Goal: Information Seeking & Learning: Learn about a topic

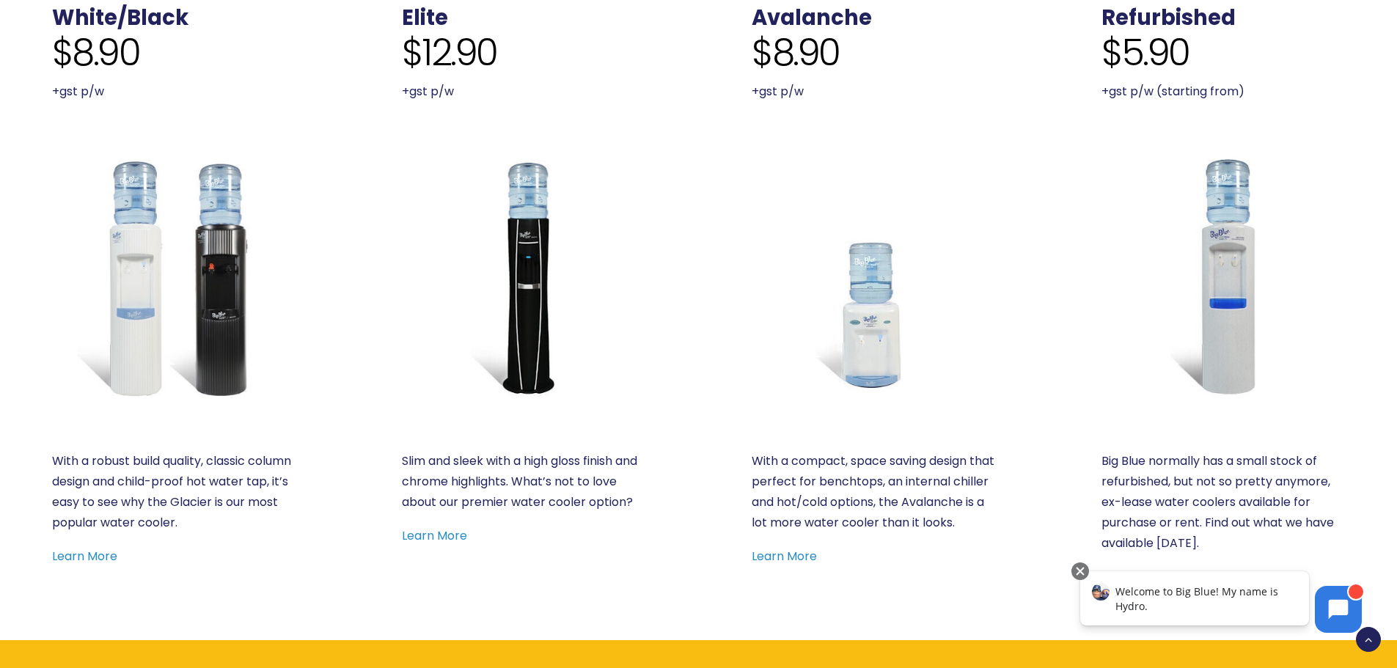
scroll to position [733, 0]
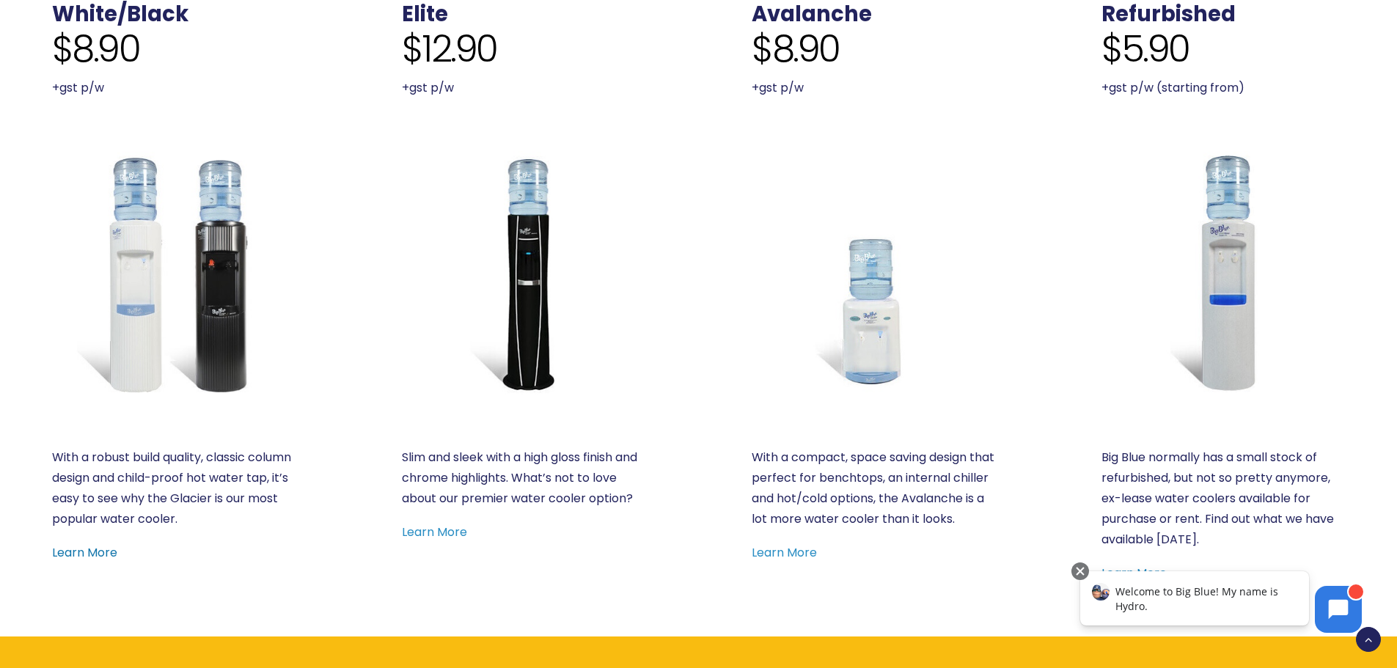
click at [113, 547] on link "Learn More" at bounding box center [84, 552] width 65 height 17
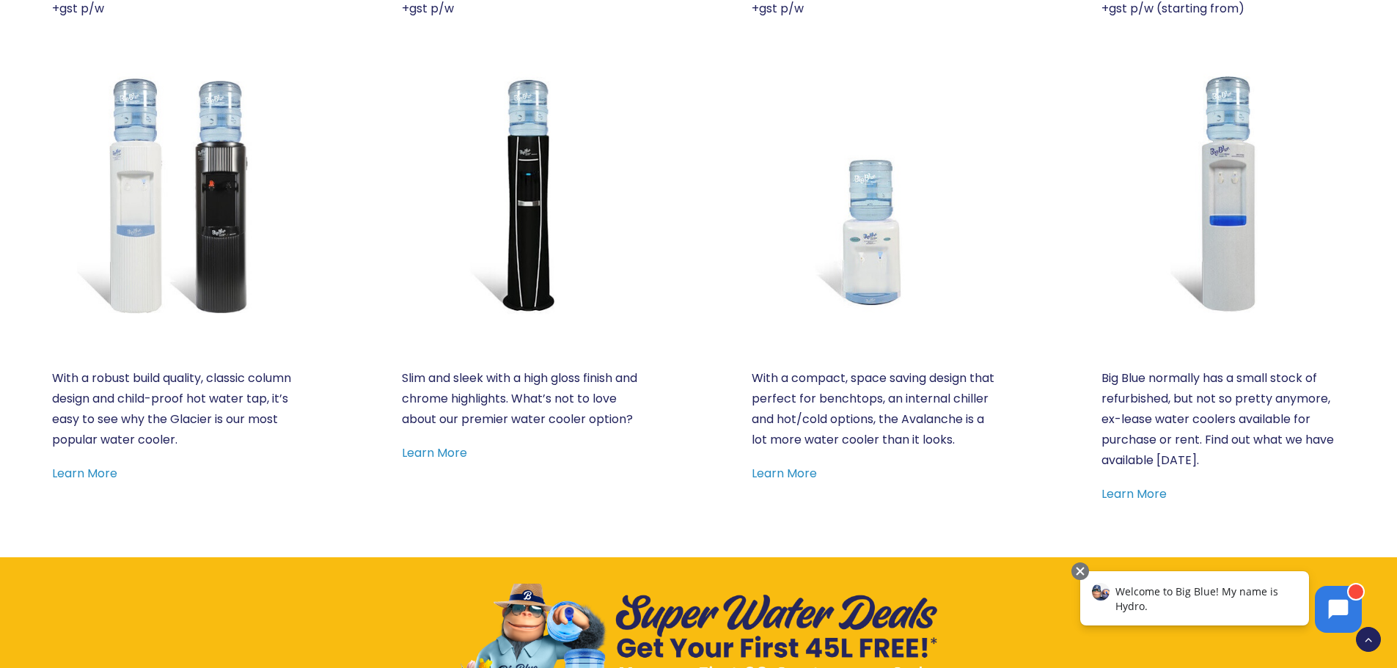
scroll to position [806, 0]
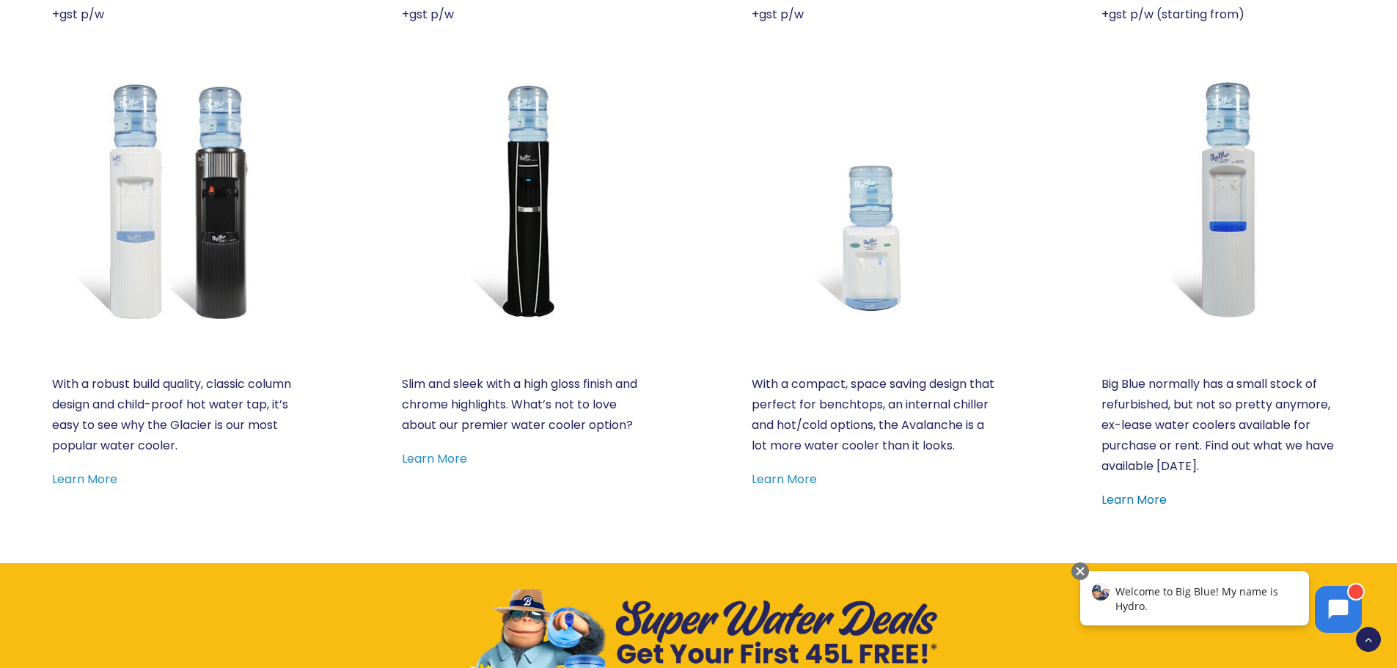
click at [1131, 502] on link "Learn More" at bounding box center [1133, 499] width 65 height 17
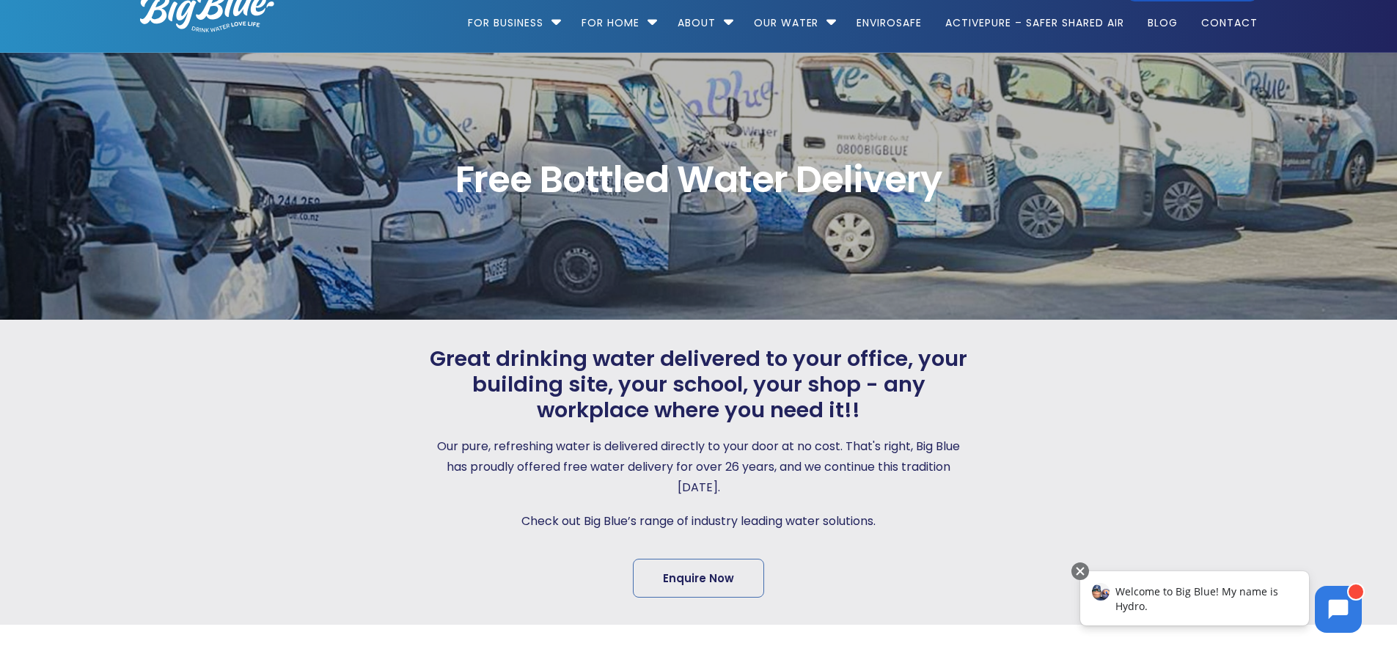
scroll to position [0, 0]
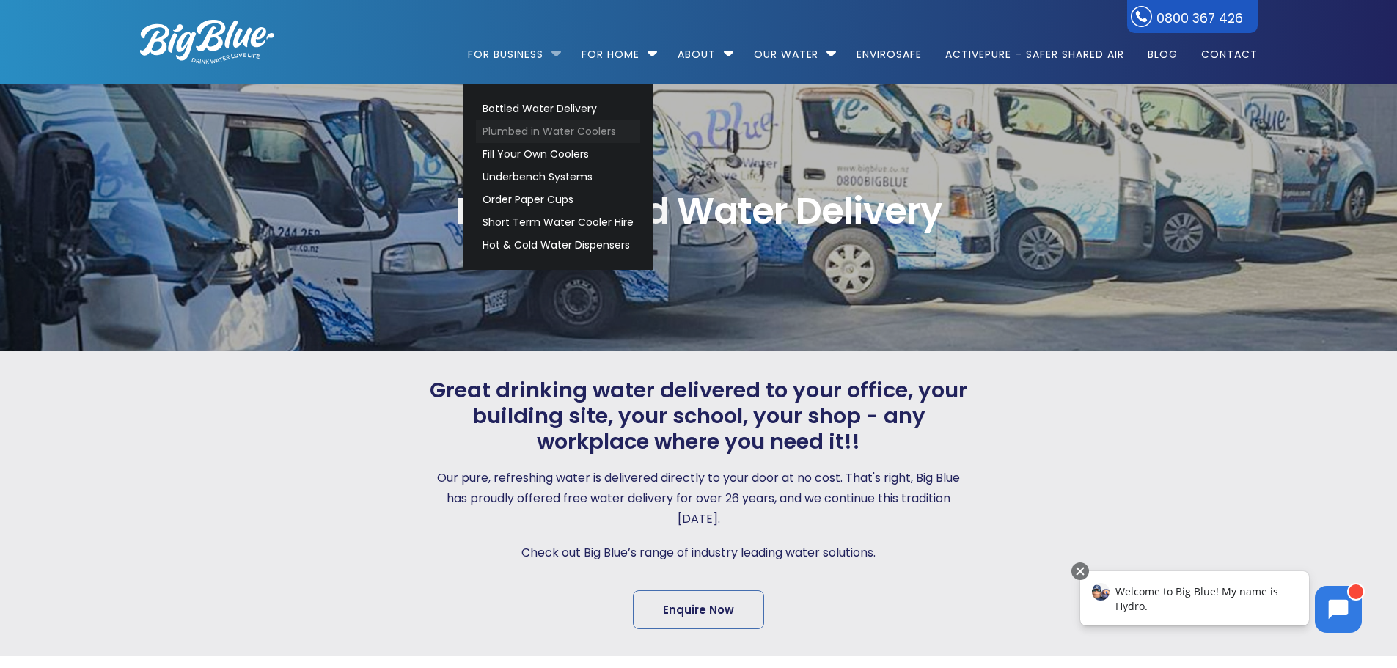
click at [548, 130] on link "Plumbed in Water Coolers" at bounding box center [558, 131] width 164 height 23
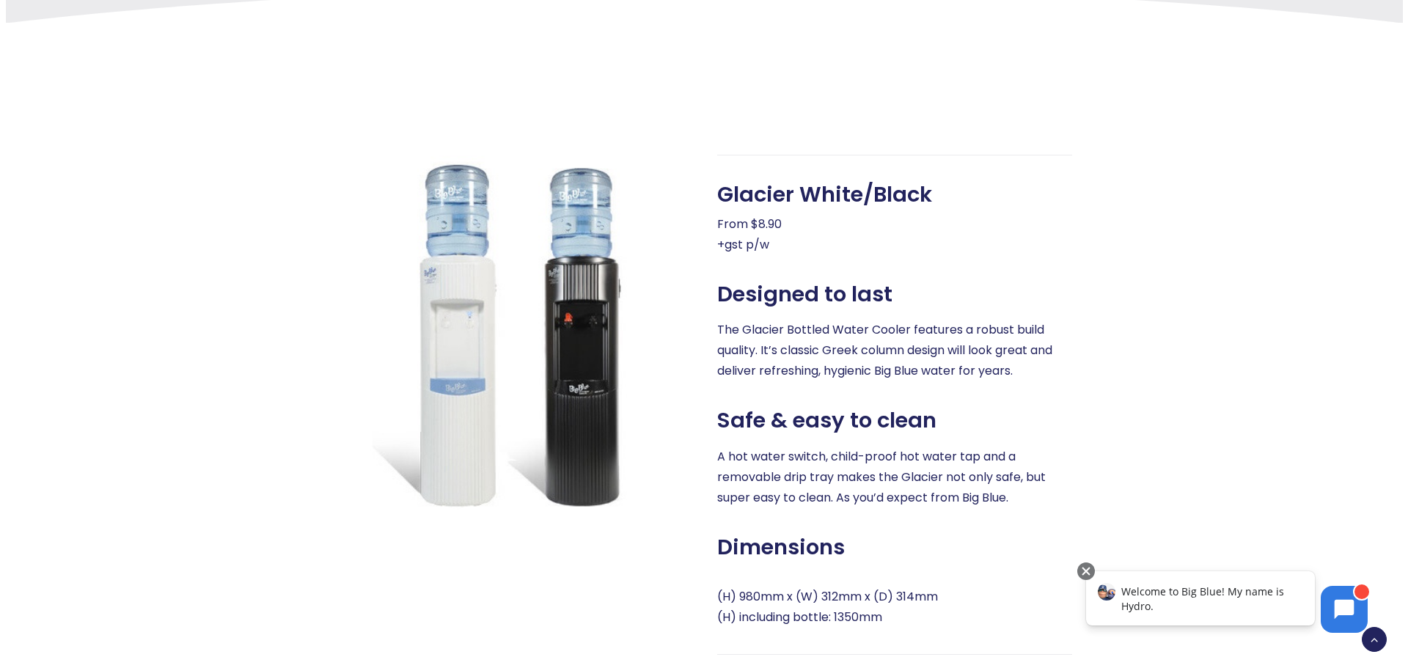
scroll to position [513, 0]
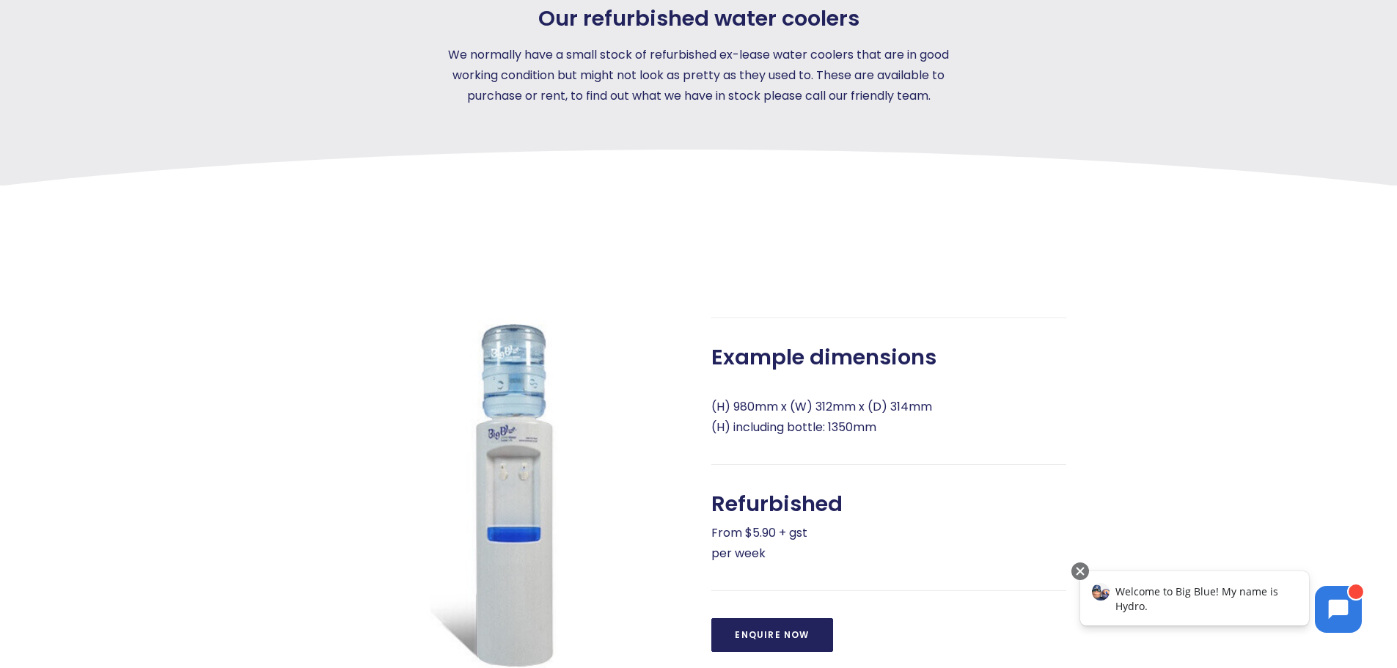
scroll to position [367, 0]
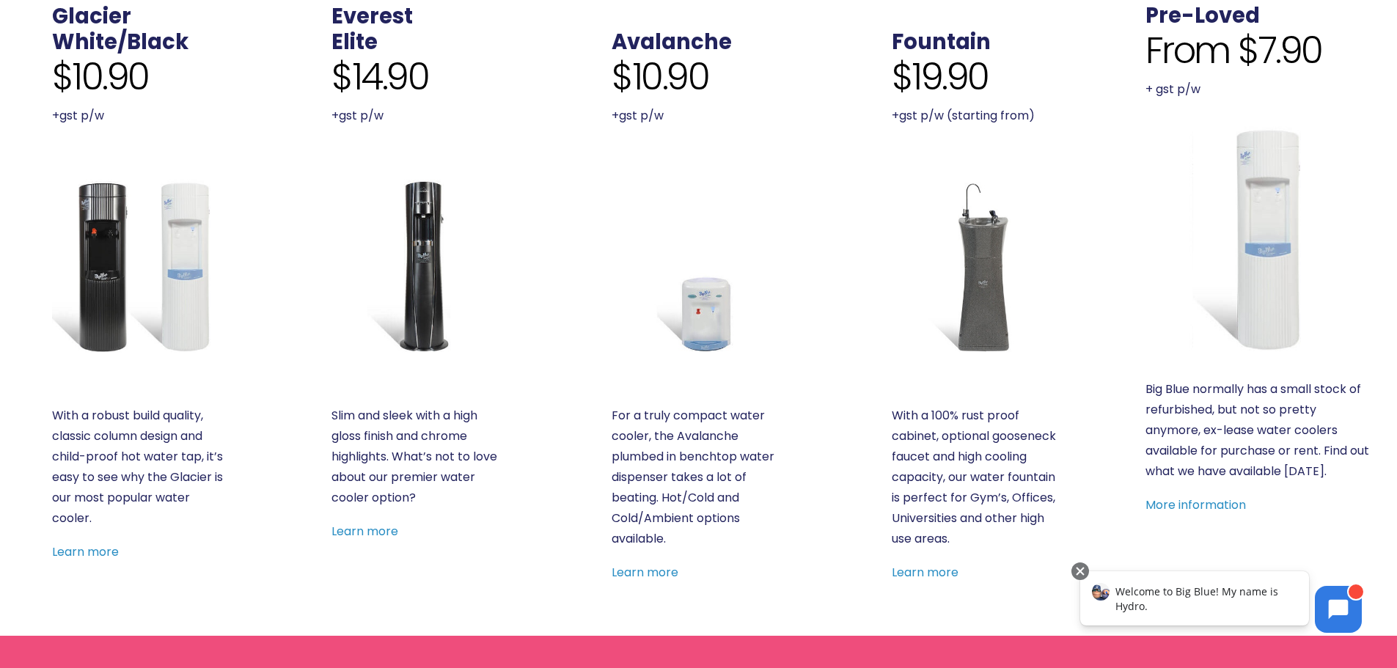
scroll to position [660, 0]
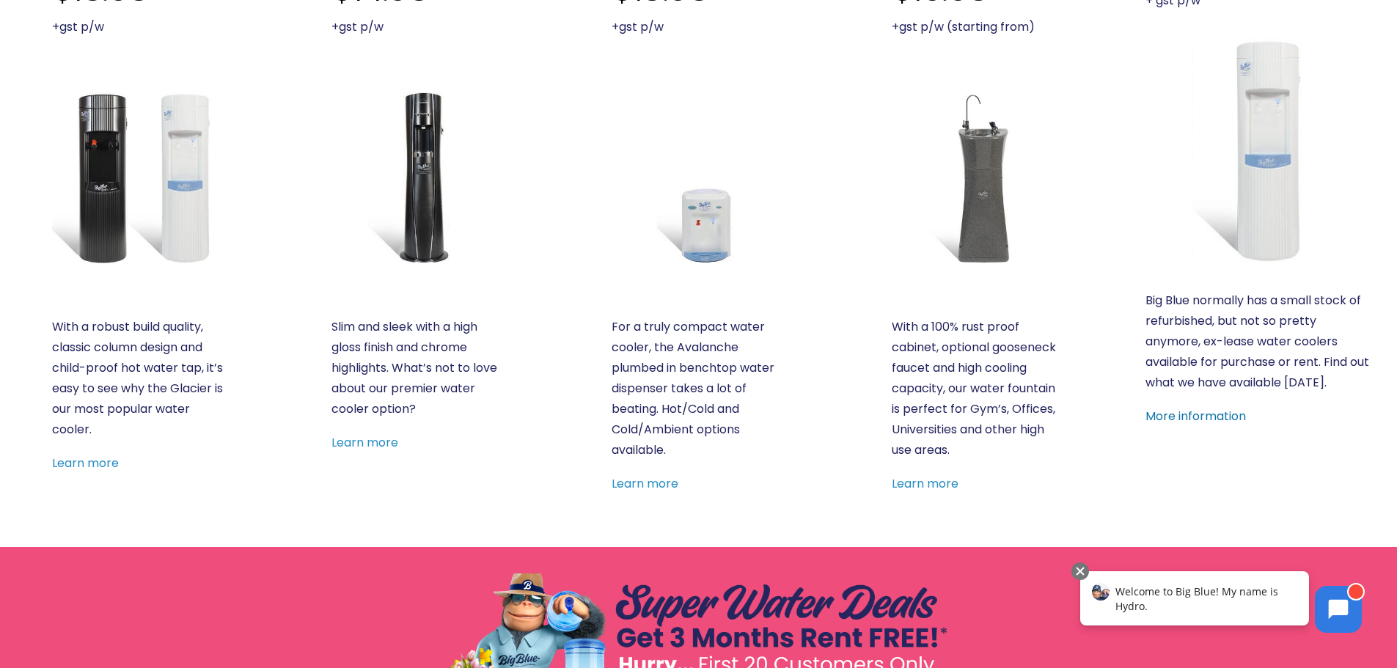
click at [1217, 416] on link "More information" at bounding box center [1195, 416] width 100 height 17
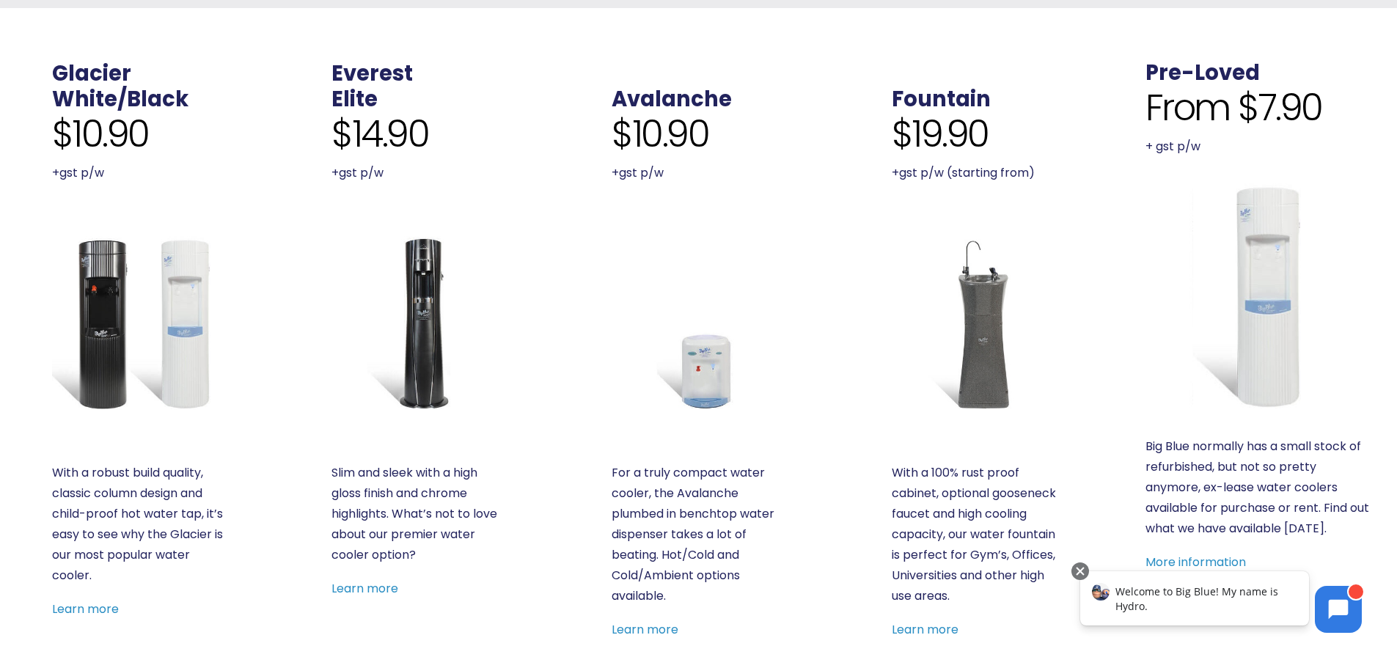
scroll to position [513, 0]
click at [1218, 557] on link "More information" at bounding box center [1195, 562] width 100 height 17
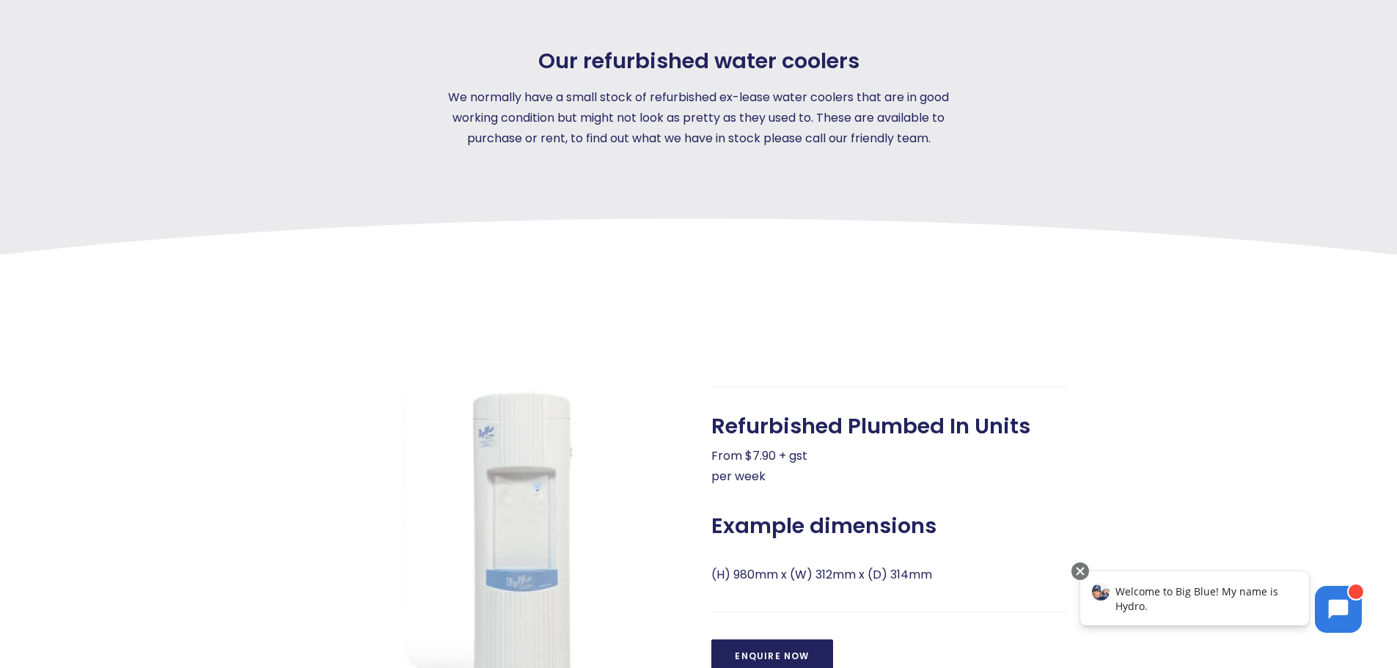
scroll to position [293, 0]
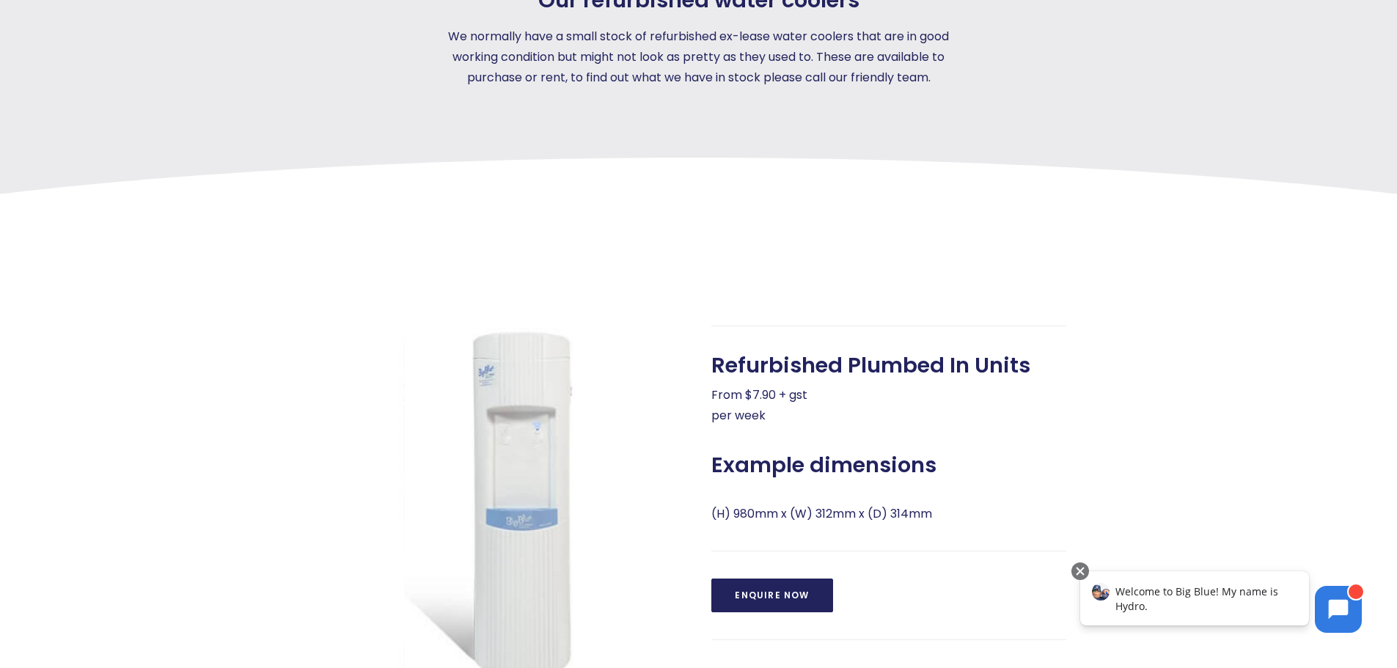
scroll to position [367, 0]
